Goal: Information Seeking & Learning: Learn about a topic

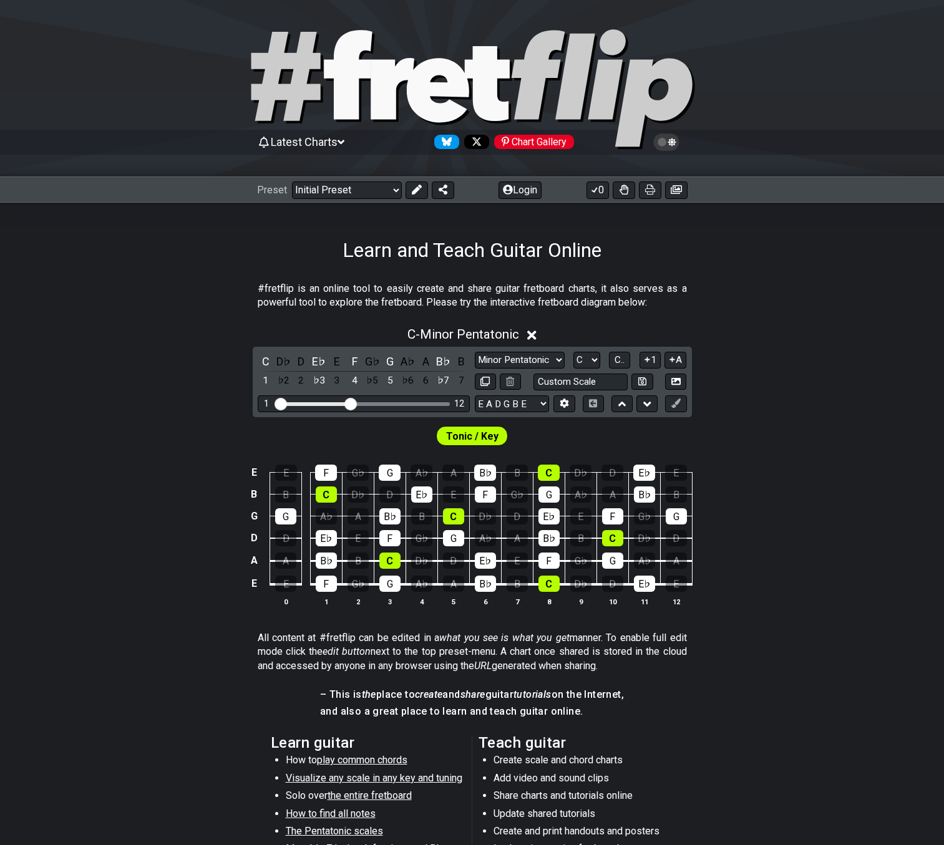
click at [159, 313] on section "#fretflip is an online tool to easily create and share guitar fretboard charts,…" at bounding box center [472, 298] width 944 height 43
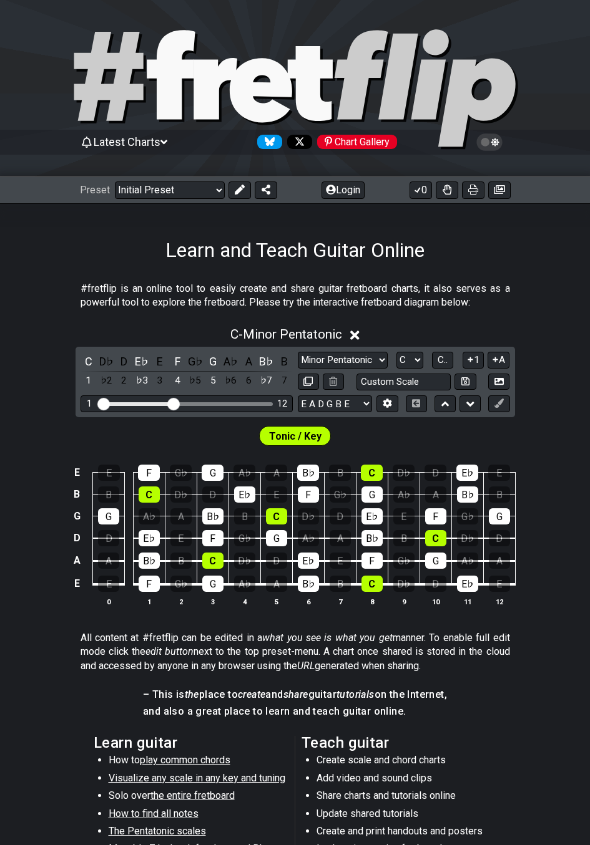
click at [131, 142] on span "Latest Charts" at bounding box center [127, 141] width 67 height 13
click at [122, 143] on span "Latest Charts" at bounding box center [127, 141] width 67 height 13
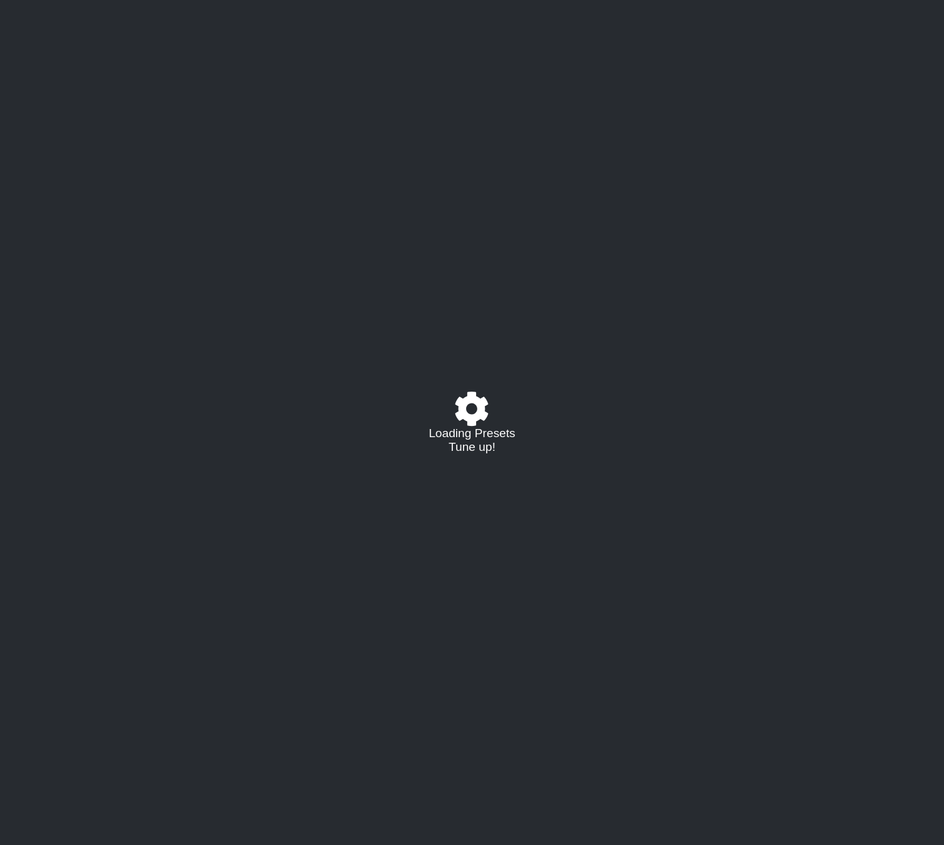
select select "/02VGM8YN"
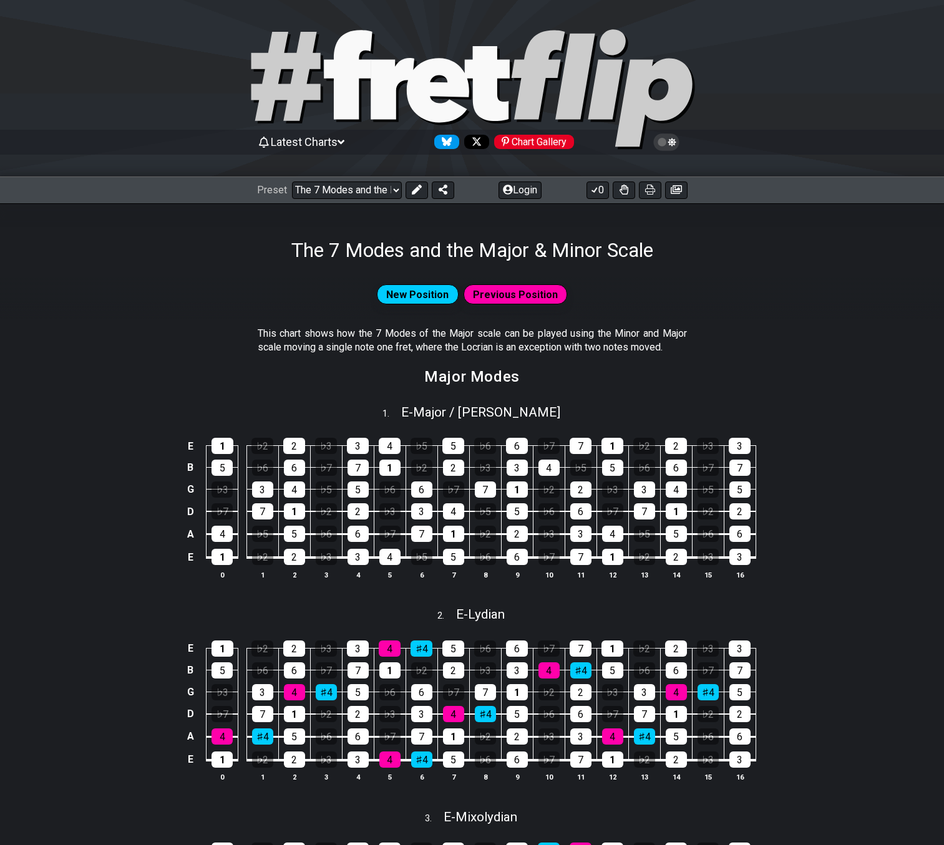
click at [310, 147] on span "Latest Charts" at bounding box center [304, 141] width 67 height 13
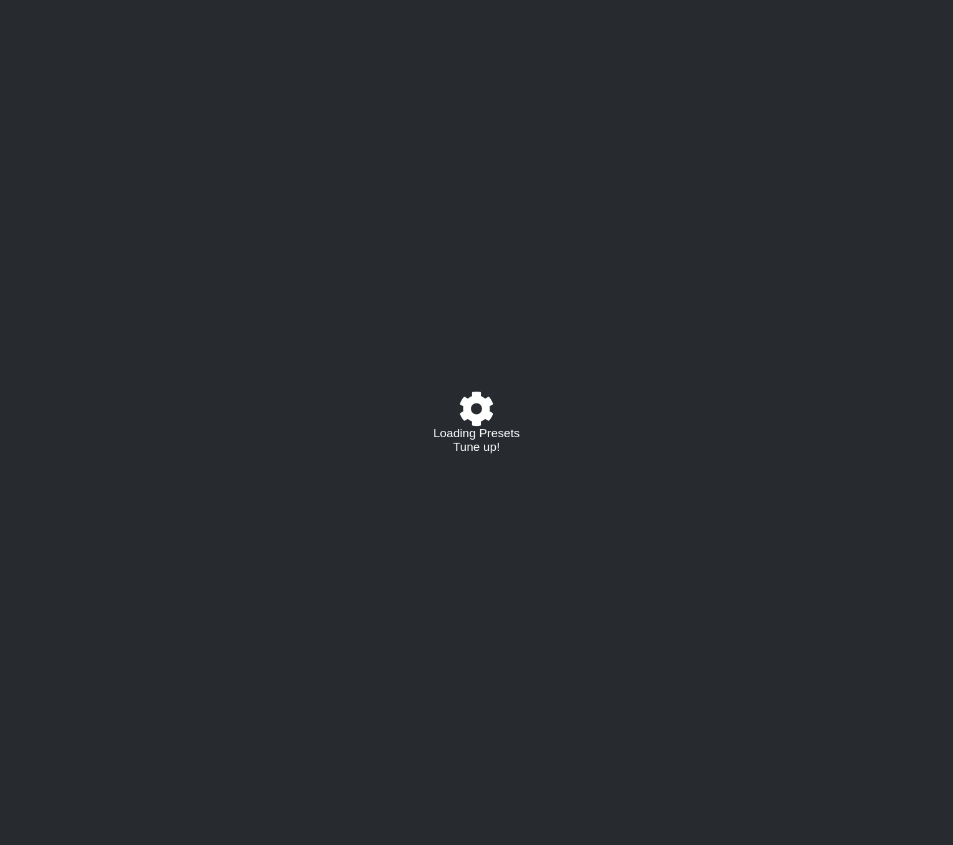
select select "/02375VDEQ"
select select "C"
